Goal: Task Accomplishment & Management: Use online tool/utility

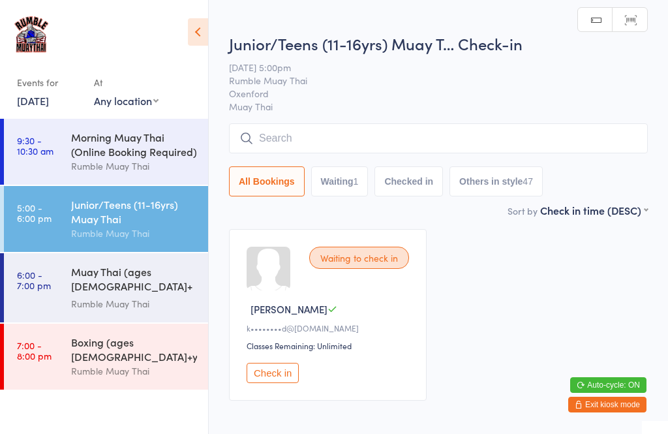
click at [98, 149] on div "Morning Muay Thai (Online Booking Required)" at bounding box center [134, 144] width 126 height 29
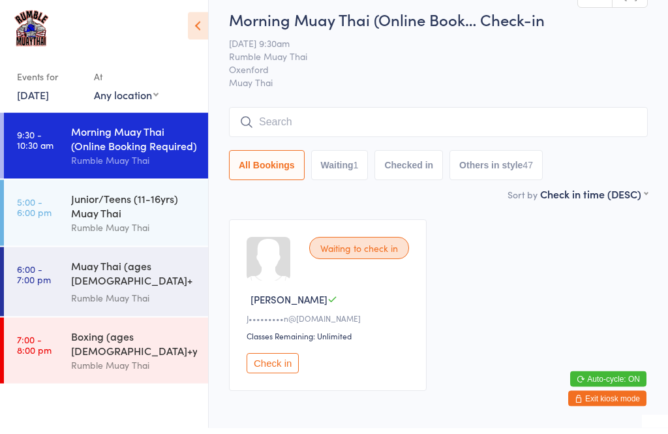
scroll to position [10, 0]
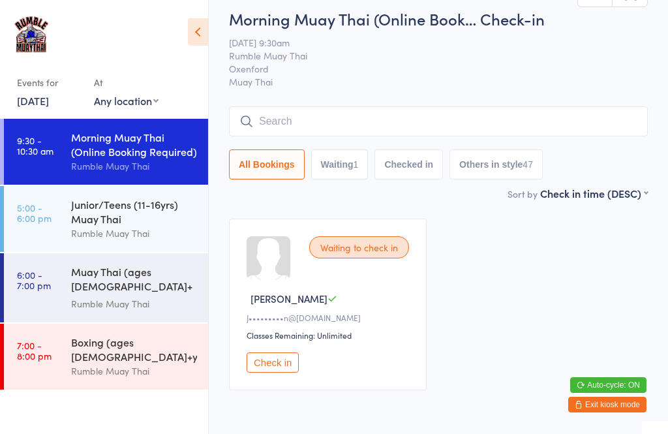
click at [418, 122] on input "search" at bounding box center [438, 121] width 419 height 30
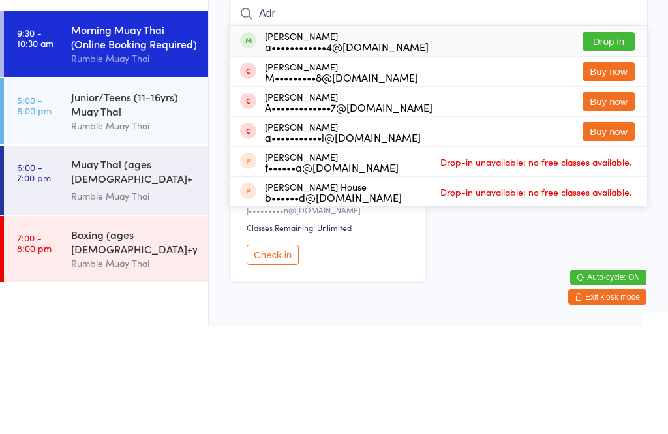
type input "Adr"
click at [602, 140] on button "Drop in" at bounding box center [608, 149] width 52 height 19
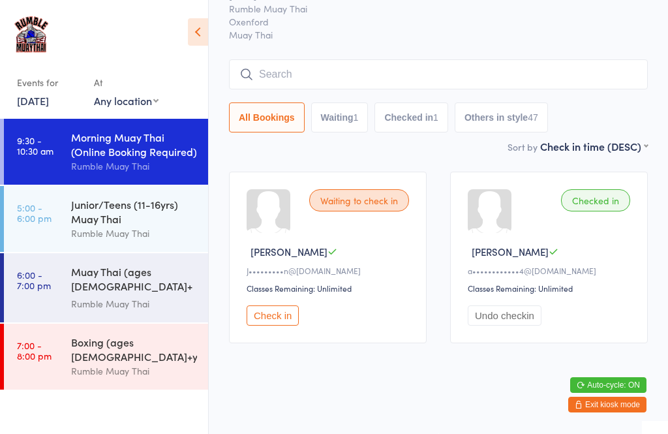
click at [270, 308] on button "Check in" at bounding box center [272, 315] width 52 height 20
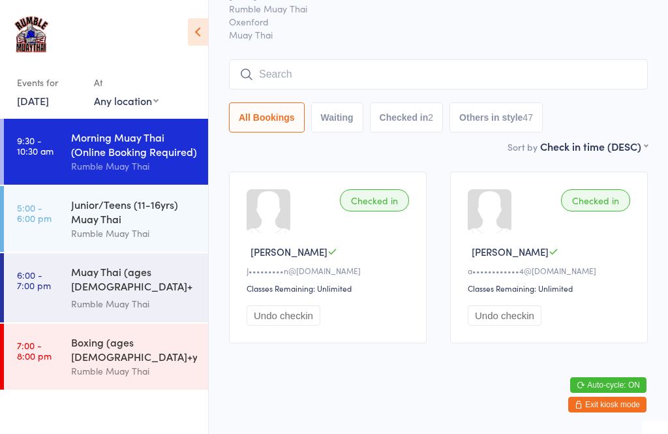
click at [331, 70] on input "search" at bounding box center [438, 74] width 419 height 30
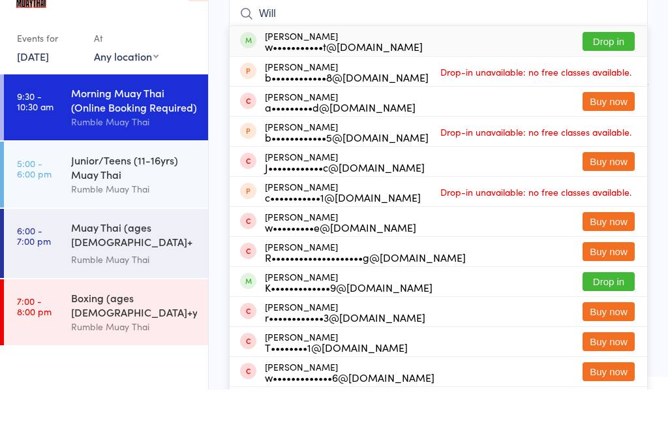
type input "Will"
click at [601, 76] on button "Drop in" at bounding box center [608, 85] width 52 height 19
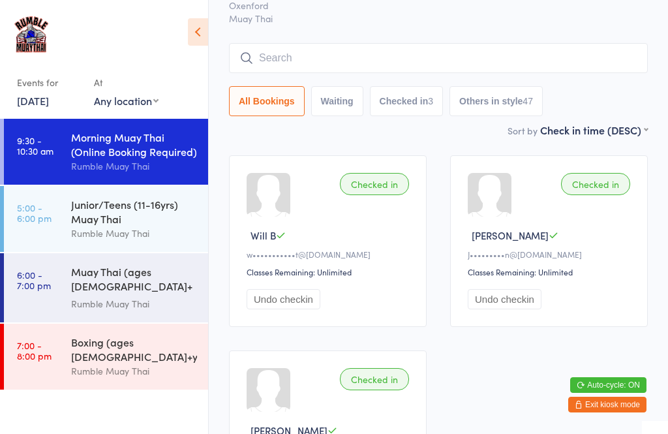
click at [281, 61] on input "search" at bounding box center [438, 58] width 419 height 30
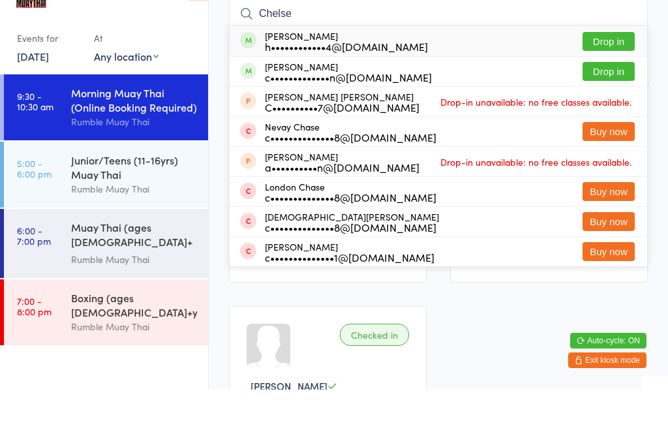
type input "Chelse"
click at [300, 116] on div "c•••••••••••••n@[DOMAIN_NAME]" at bounding box center [348, 121] width 167 height 10
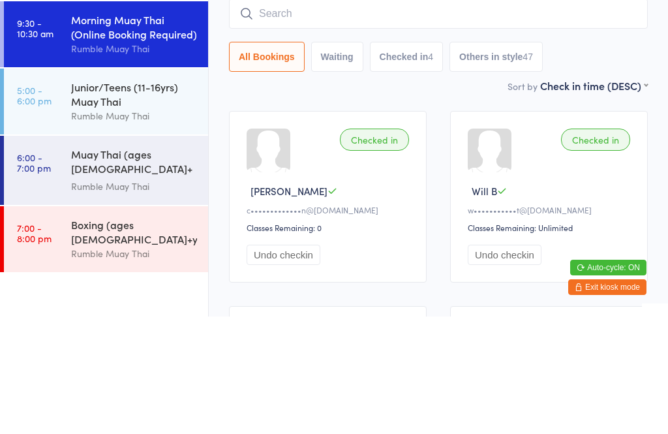
scroll to position [0, 0]
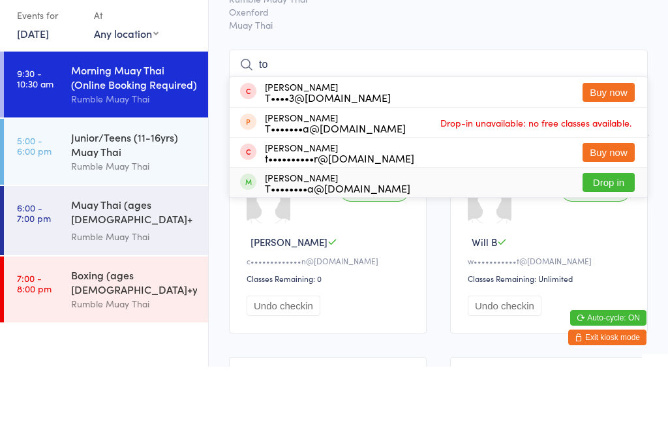
type input "to"
click at [293, 250] on div "T••••••••a@[DOMAIN_NAME]" at bounding box center [337, 255] width 145 height 10
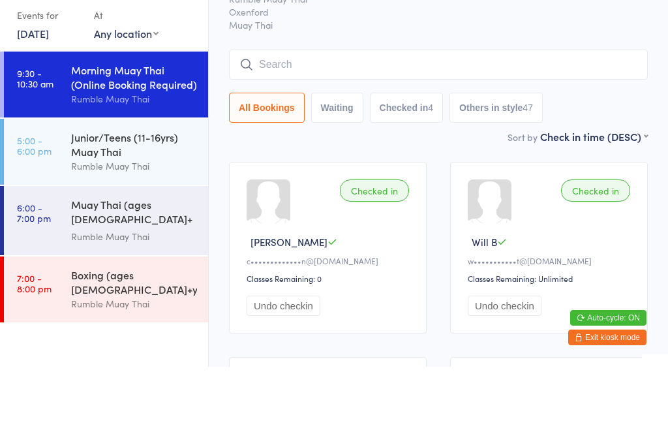
scroll to position [67, 0]
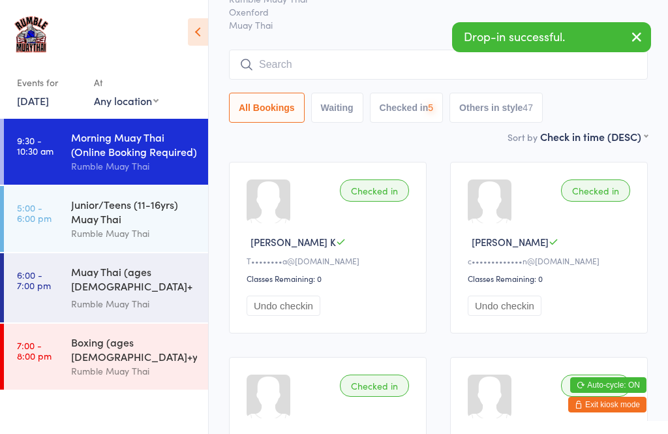
click at [272, 65] on input "search" at bounding box center [438, 65] width 419 height 30
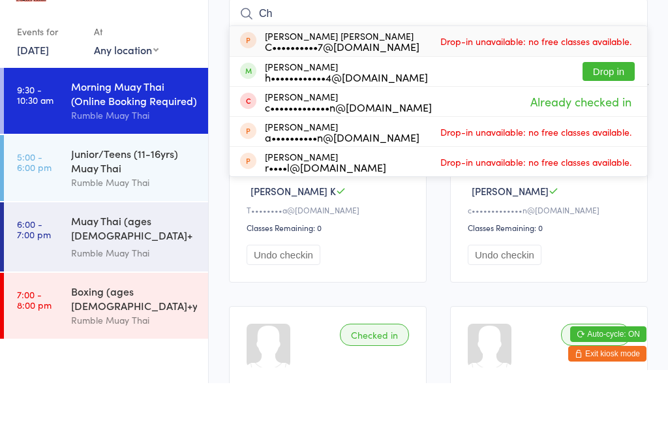
type input "C"
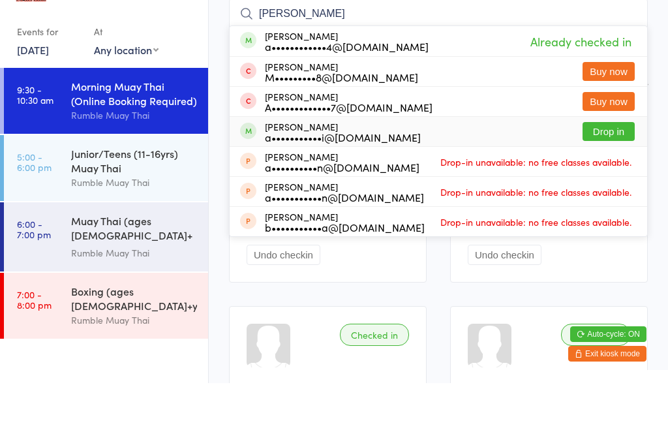
type input "[PERSON_NAME]"
click at [286, 183] on div "a•••••••••••i@[DOMAIN_NAME]" at bounding box center [343, 188] width 156 height 10
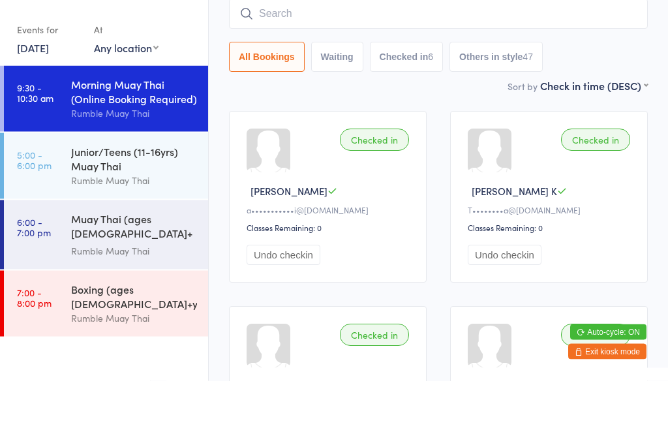
scroll to position [0, 0]
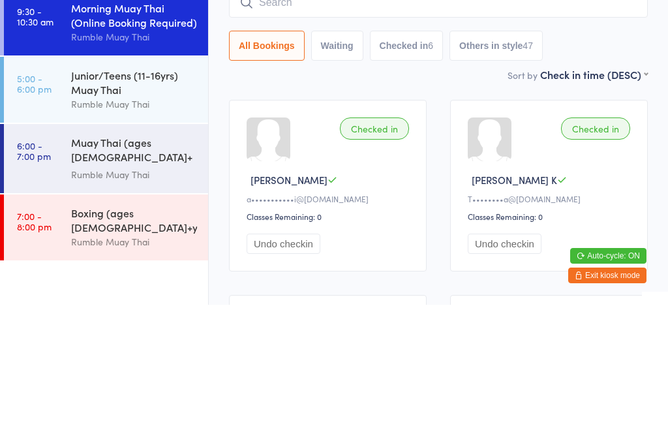
click at [90, 197] on div "Junior/Teens (11-16yrs) Muay Thai" at bounding box center [134, 211] width 126 height 29
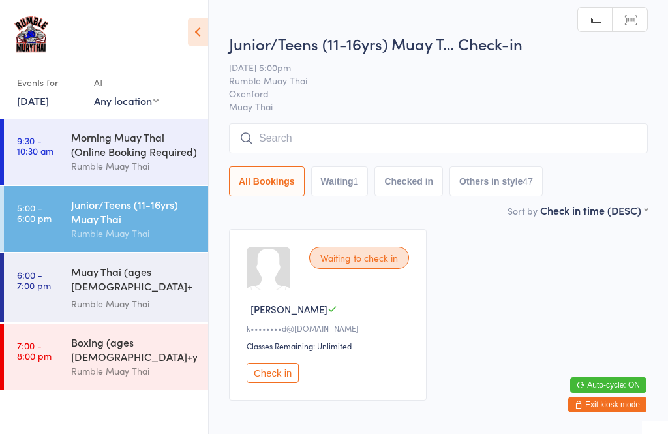
click at [99, 274] on div "Muay Thai (ages [DEMOGRAPHIC_DATA]+ yrs)" at bounding box center [134, 280] width 126 height 32
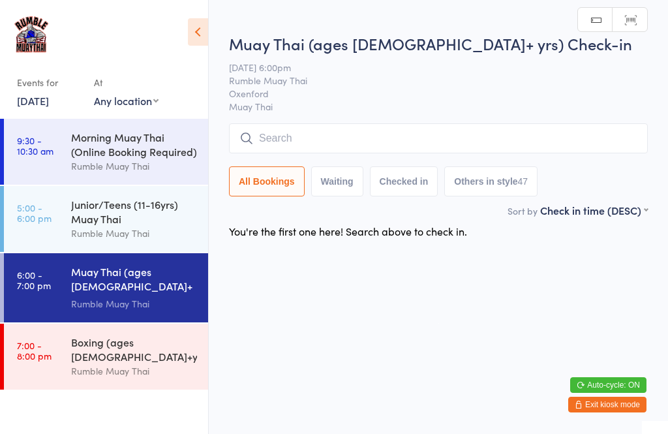
click at [102, 216] on div "Junior/Teens (11-16yrs) Muay Thai" at bounding box center [134, 211] width 126 height 29
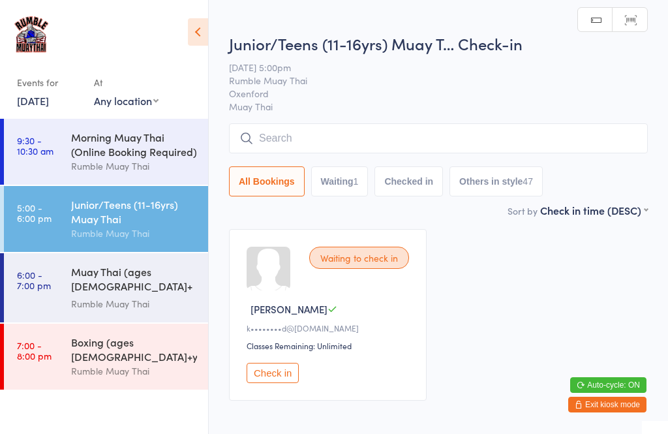
click at [90, 339] on div "Boxing (ages [DEMOGRAPHIC_DATA]+yrs)" at bounding box center [134, 348] width 126 height 29
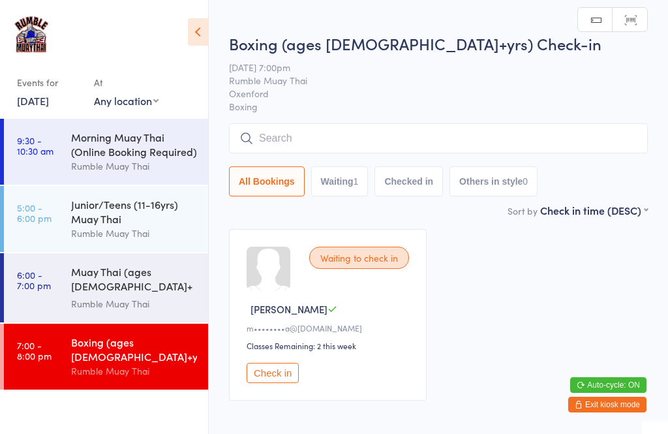
click at [89, 284] on div "Muay Thai (ages [DEMOGRAPHIC_DATA]+ yrs)" at bounding box center [134, 280] width 126 height 32
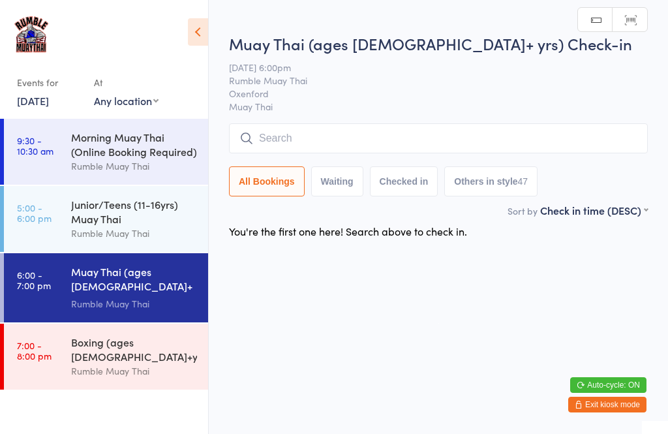
click at [94, 226] on div "Junior/Teens (11-16yrs) Muay Thai" at bounding box center [134, 211] width 126 height 29
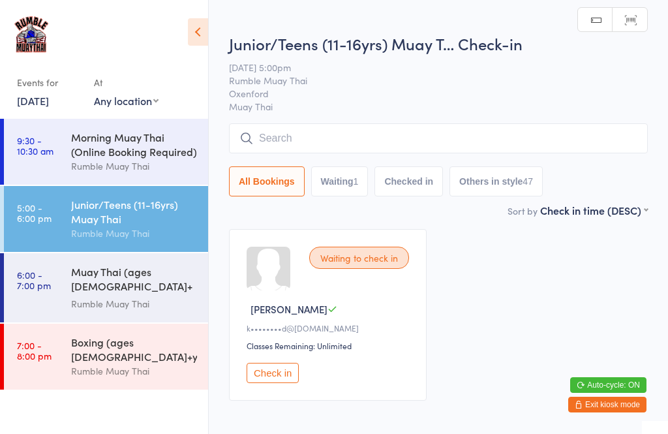
click at [102, 155] on div "Morning Muay Thai (Online Booking Required)" at bounding box center [134, 144] width 126 height 29
